Goal: Information Seeking & Learning: Learn about a topic

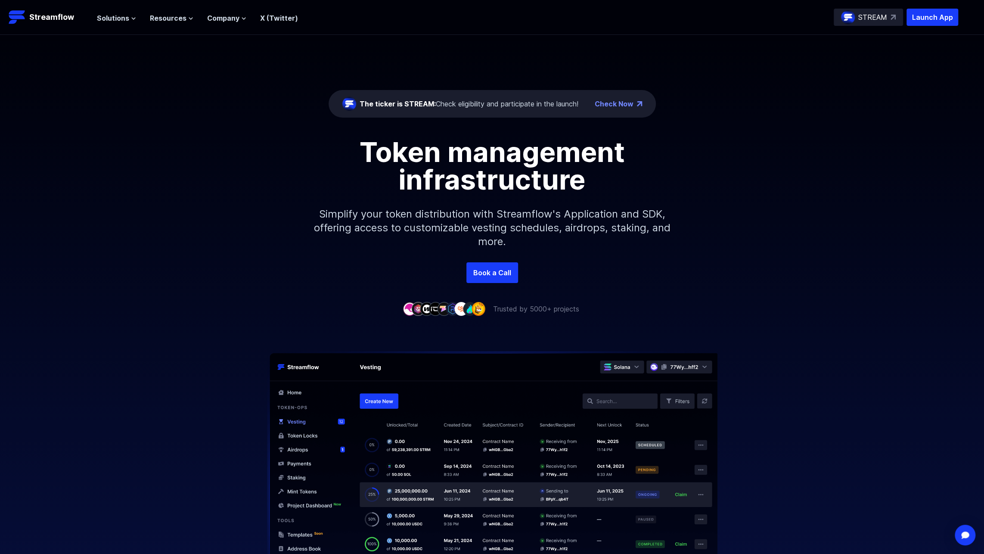
click at [554, 105] on div "The ticker is STREAM: Check eligibility and participate in the launch!" at bounding box center [469, 104] width 219 height 10
click at [609, 104] on link "Check Now" at bounding box center [614, 104] width 39 height 10
click at [188, 19] on icon at bounding box center [190, 18] width 5 height 5
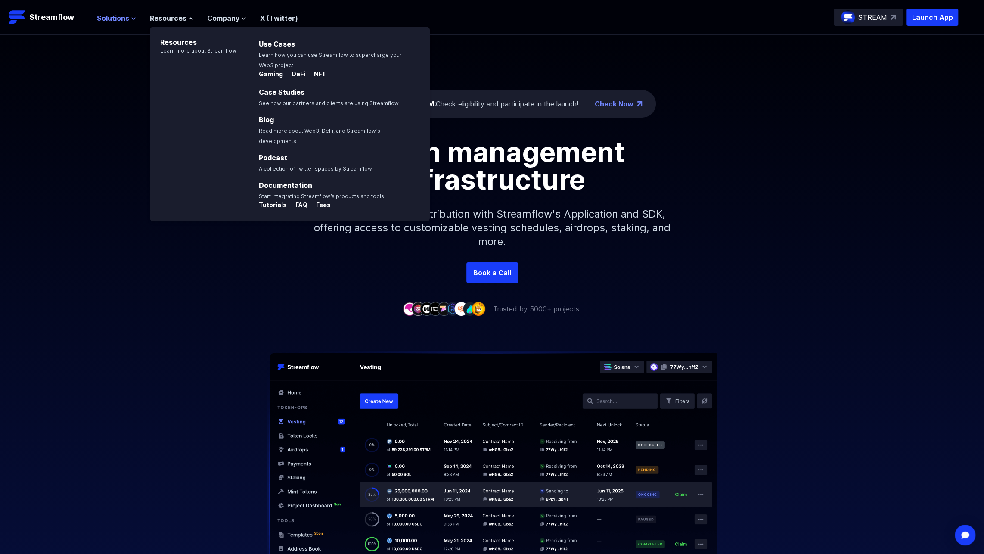
click at [103, 16] on span "Solutions" at bounding box center [113, 18] width 32 height 10
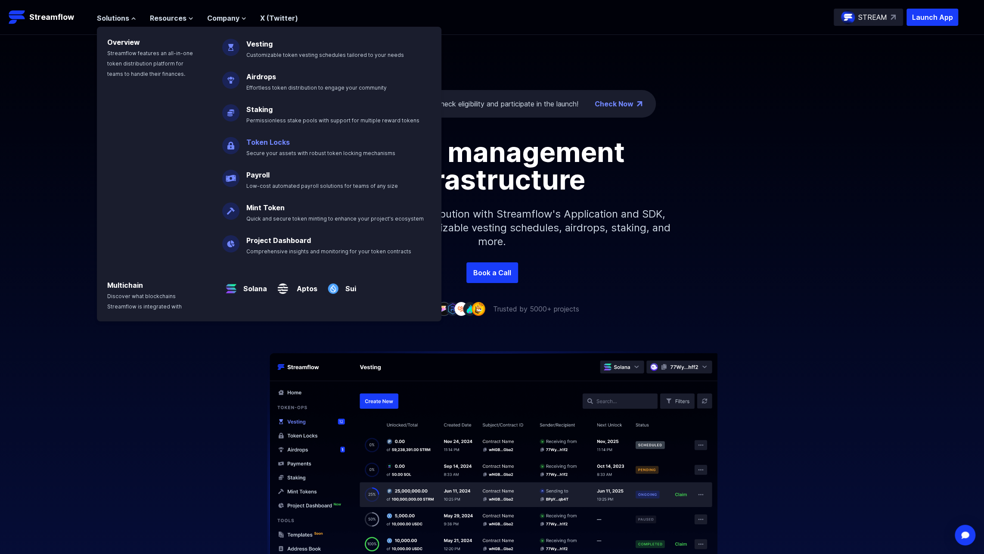
click at [266, 147] on p "Token Locks Secure your assets with robust token locking mechanisms" at bounding box center [326, 144] width 171 height 28
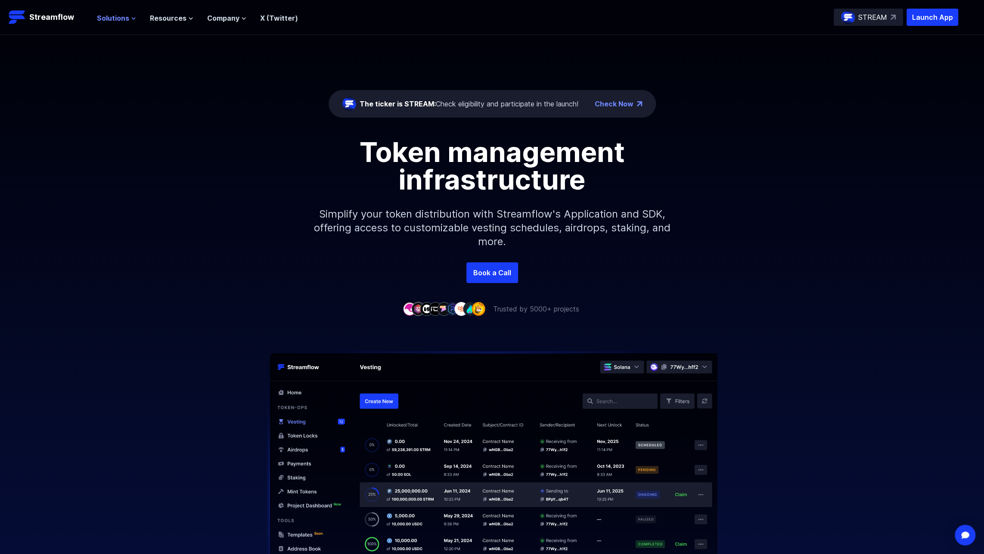
click at [131, 22] on button "Solutions" at bounding box center [116, 18] width 39 height 10
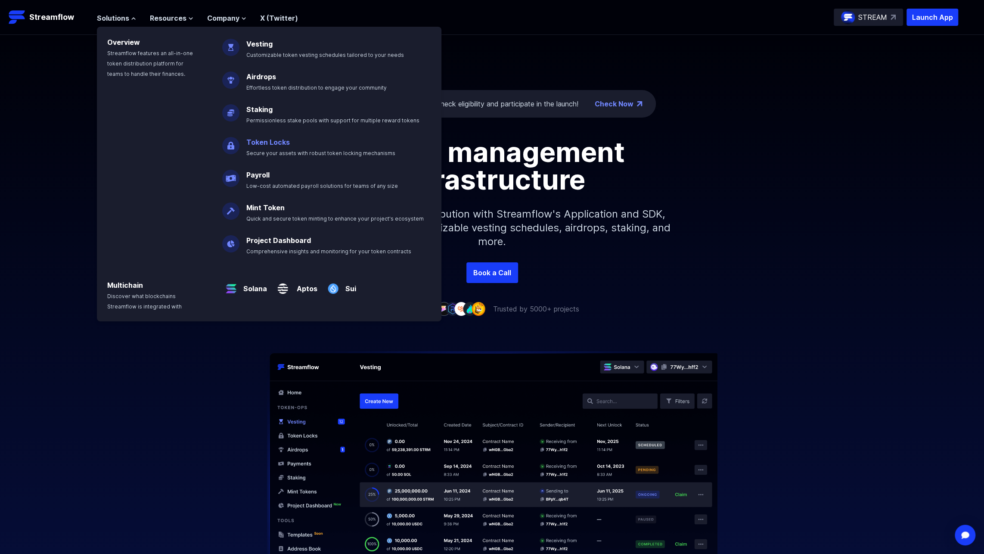
click at [268, 145] on link "Token Locks" at bounding box center [268, 142] width 44 height 9
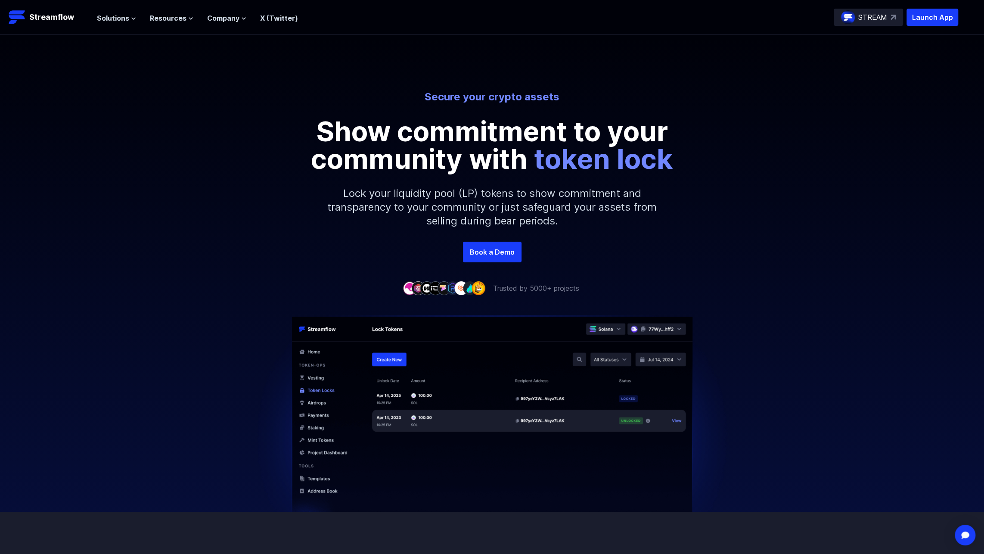
click at [872, 21] on p "STREAM" at bounding box center [873, 17] width 29 height 10
click at [499, 257] on link "Book a Demo" at bounding box center [492, 252] width 59 height 21
click at [129, 19] on button "Solutions" at bounding box center [116, 18] width 39 height 10
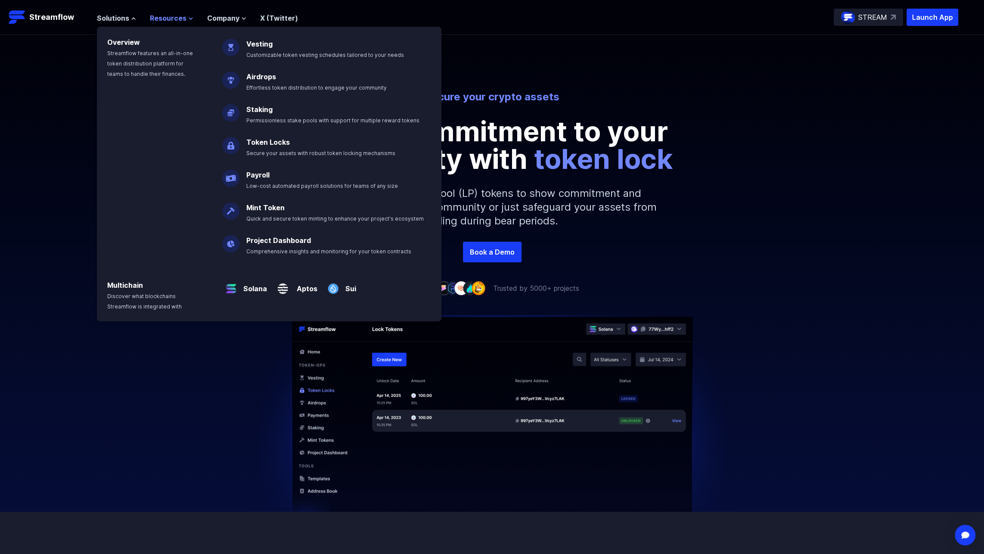
click at [180, 18] on span "Resources" at bounding box center [168, 18] width 37 height 10
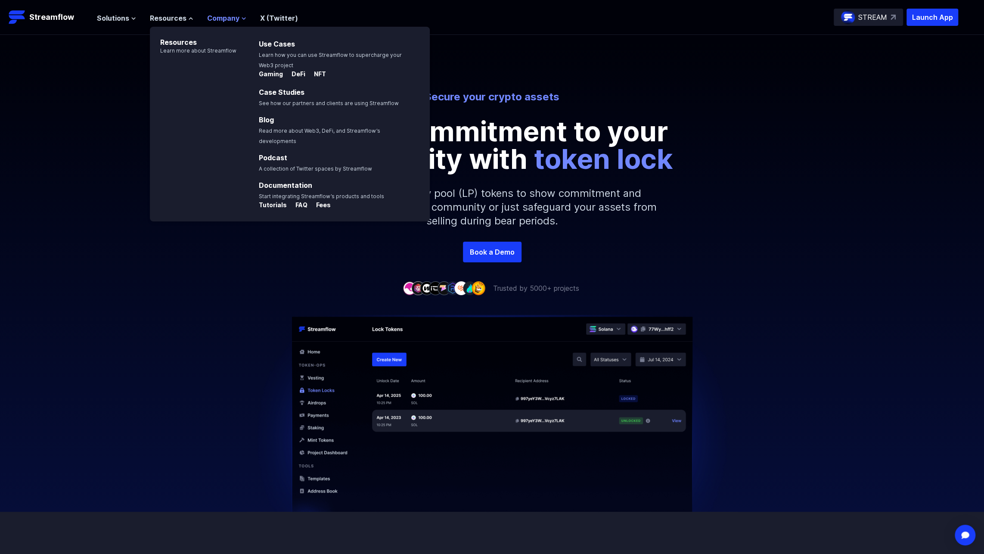
click at [238, 20] on button "Company" at bounding box center [226, 18] width 39 height 10
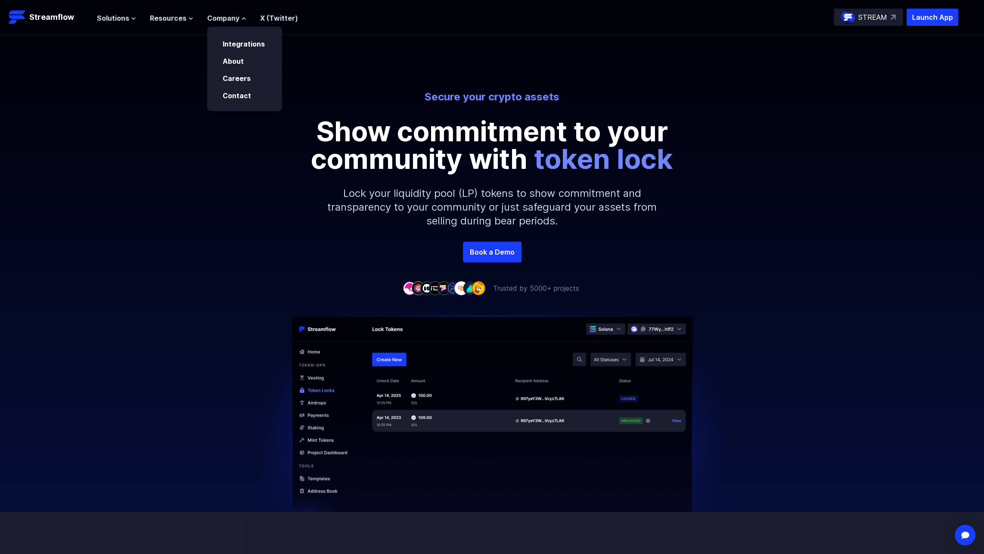
click at [187, 23] on div "Solutions Overview Streamflow features an all-in-one token distribution platfor…" at bounding box center [197, 17] width 201 height 17
click at [181, 18] on span "Resources" at bounding box center [168, 18] width 37 height 10
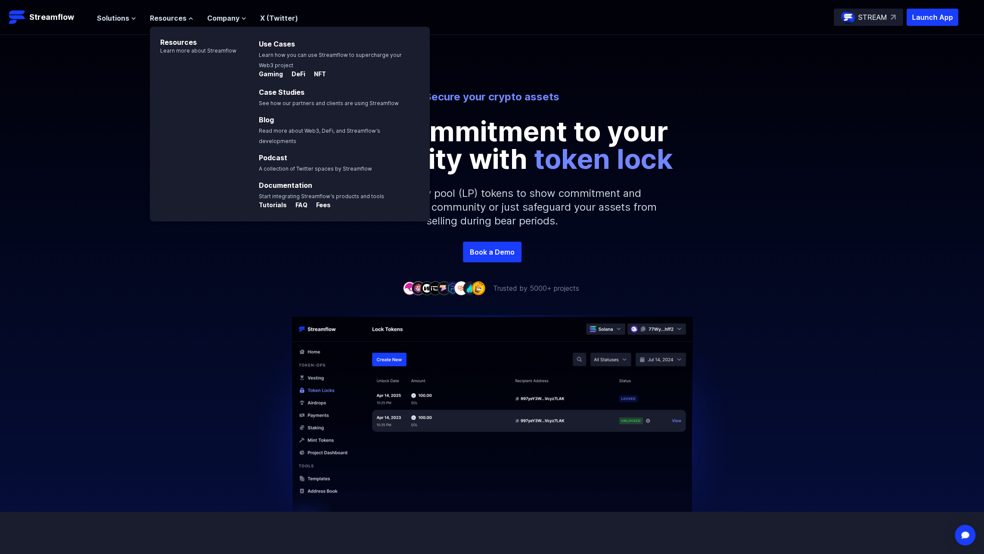
click at [284, 16] on link "X (Twitter)" at bounding box center [279, 18] width 38 height 9
